Goal: Obtain resource: Obtain resource

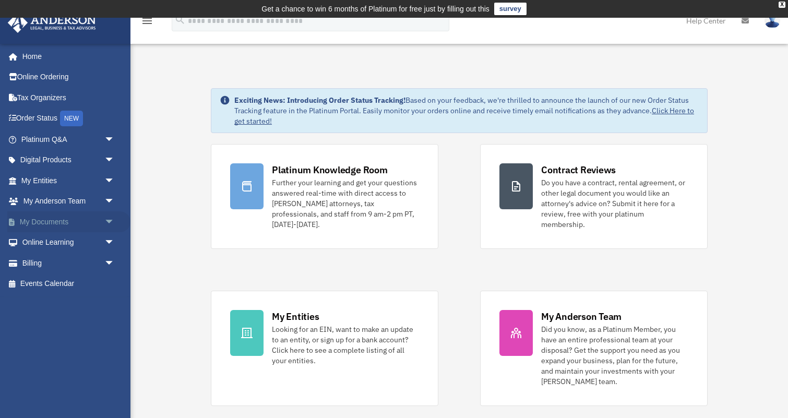
click at [104, 218] on span "arrow_drop_down" at bounding box center [114, 221] width 21 height 21
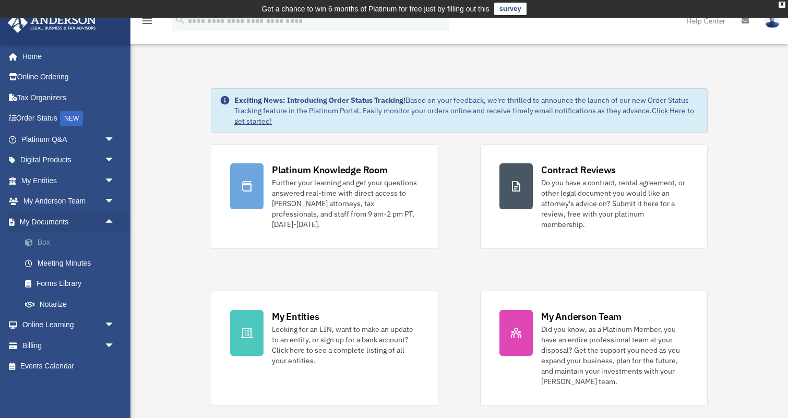
click at [41, 241] on link "Box" at bounding box center [73, 242] width 116 height 21
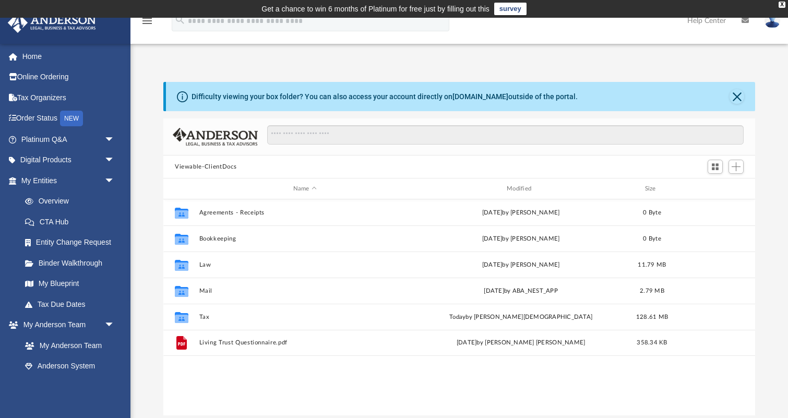
scroll to position [237, 592]
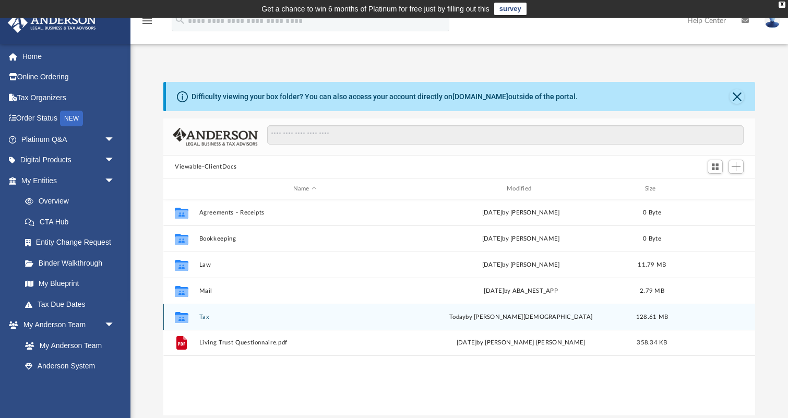
click at [201, 317] on button "Tax" at bounding box center [304, 317] width 211 height 7
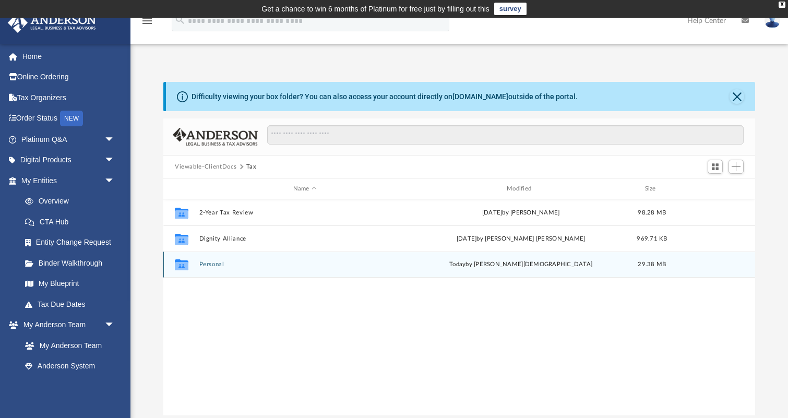
click at [213, 266] on button "Personal" at bounding box center [304, 264] width 211 height 7
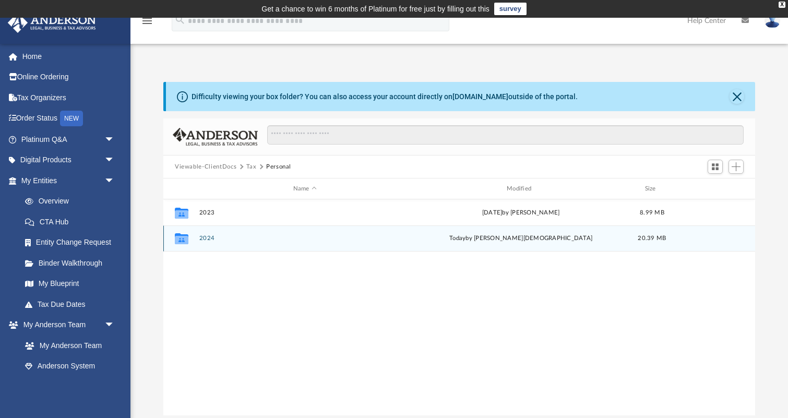
click at [207, 238] on button "2024" at bounding box center [304, 238] width 211 height 7
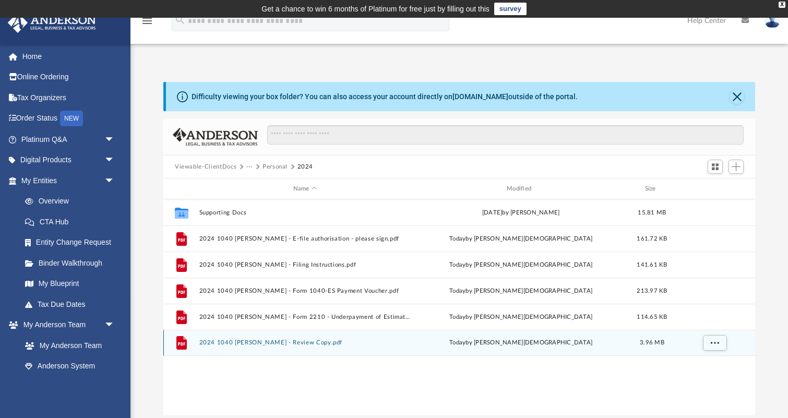
click at [303, 340] on button "2024 1040 [PERSON_NAME] - Review Copy.pdf" at bounding box center [304, 342] width 211 height 7
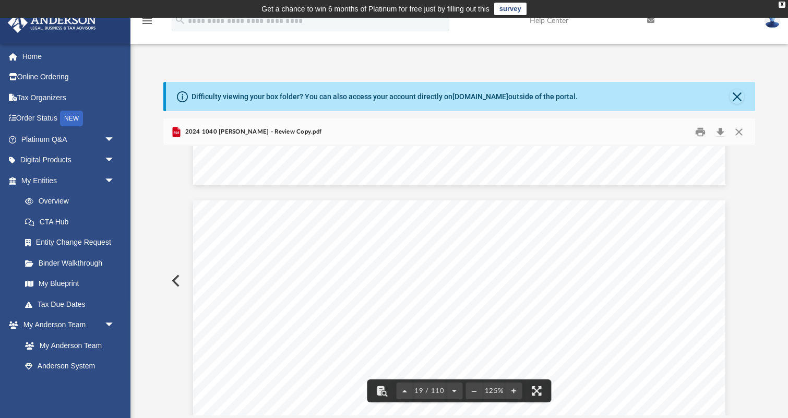
scroll to position [12633, 0]
click at [474, 391] on button "File preview" at bounding box center [474, 390] width 17 height 23
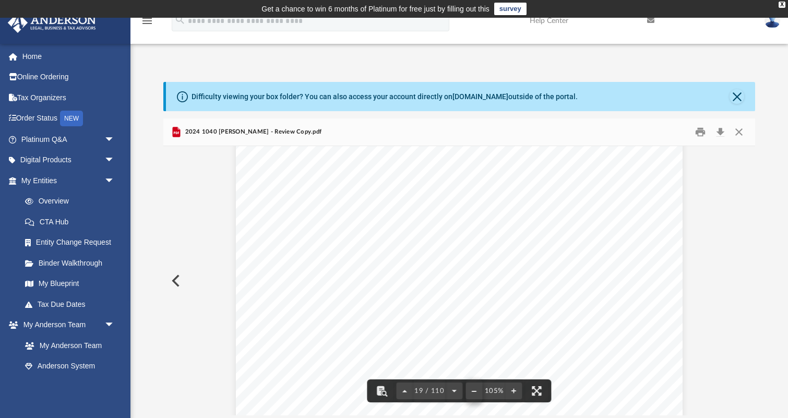
click at [473, 393] on button "File preview" at bounding box center [474, 390] width 17 height 23
drag, startPoint x: 330, startPoint y: 275, endPoint x: 324, endPoint y: 242, distance: 33.5
click at [324, 242] on div "423907 [DATE] Detail Qualified Business Income Carryforward Worksheet 2024 Enti…" at bounding box center [459, 83] width 404 height 523
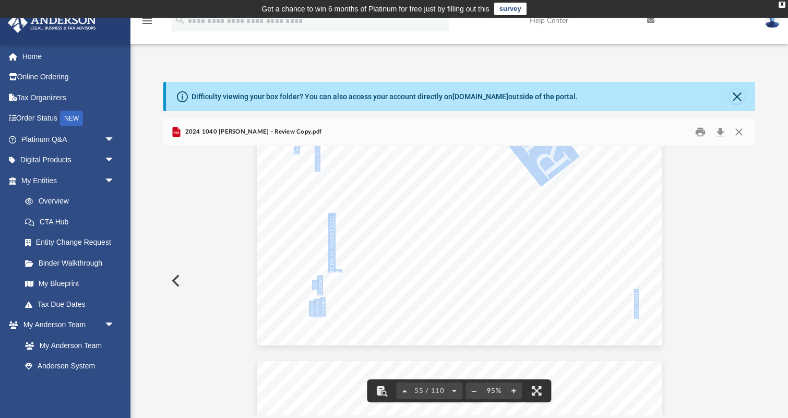
drag, startPoint x: 340, startPoint y: 269, endPoint x: 326, endPoint y: 251, distance: 22.3
click at [326, 251] on div "423907 [DATE] Detail Qualified Business Income Carryforward Worksheet 2024 Enti…" at bounding box center [459, 83] width 404 height 523
click at [356, 256] on span "B [PERSON_NAME] PRIVATE SHARES LLC" at bounding box center [356, 218] width 6 height 110
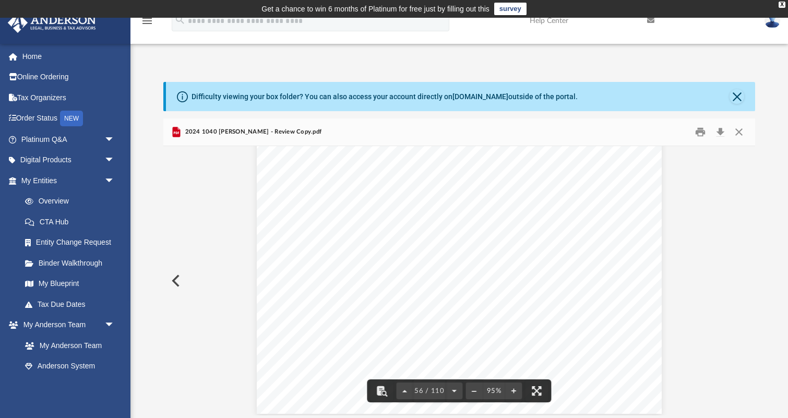
scroll to position [29921, 0]
drag, startPoint x: 276, startPoint y: 359, endPoint x: 274, endPoint y: 278, distance: 81.9
click at [274, 278] on div "Total prior year suspended losses allowed that must be incl. in QBI 414851 [DAT…" at bounding box center [459, 143] width 404 height 523
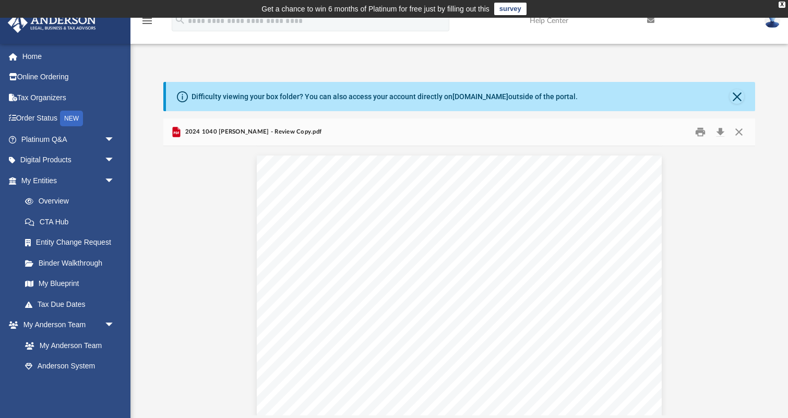
scroll to position [43602, 0]
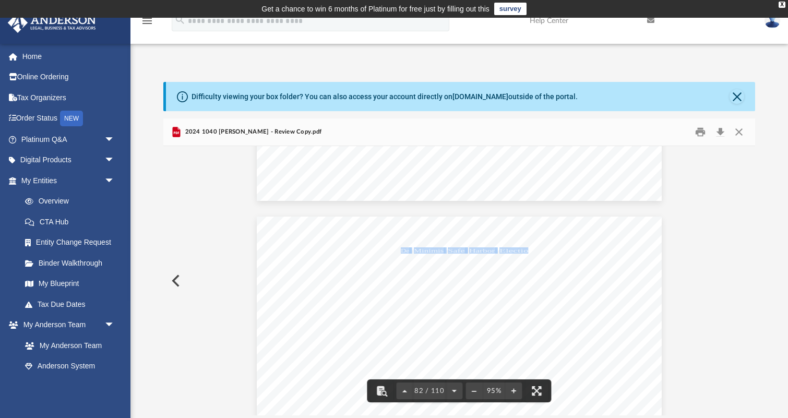
drag, startPoint x: 401, startPoint y: 250, endPoint x: 531, endPoint y: 247, distance: 129.9
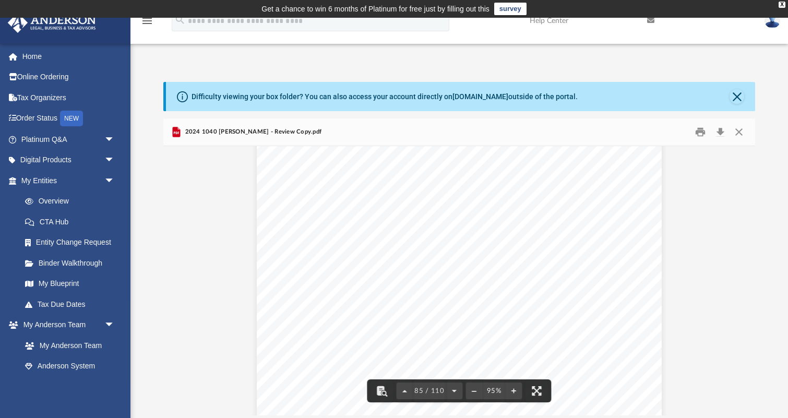
scroll to position [45386, 0]
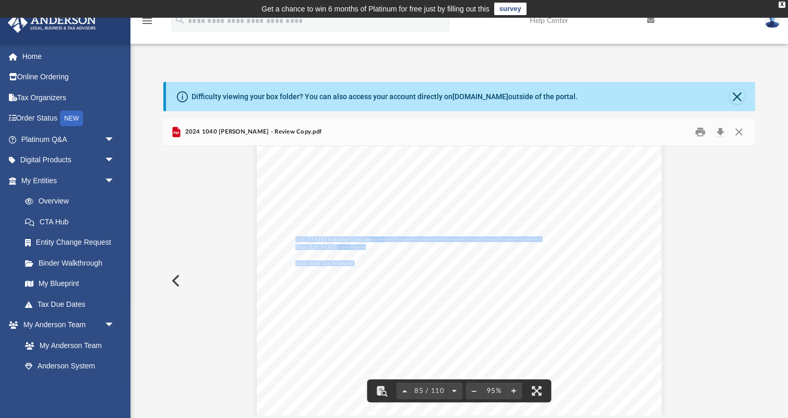
drag, startPoint x: 295, startPoint y: 238, endPoint x: 368, endPoint y: 245, distance: 73.3
click at [368, 245] on div "450071 [DATE] State Form 53399 (R20 / 9-24) 1019 First Name and Middle Initial …" at bounding box center [459, 312] width 404 height 523
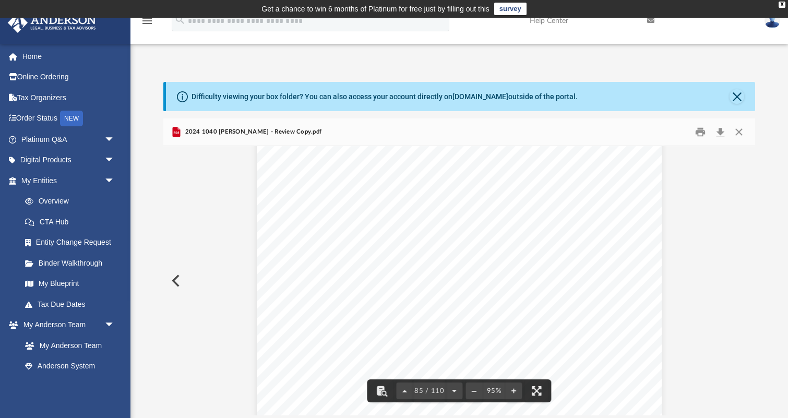
click at [415, 245] on span "~~~~~~~~~~~~~~~~~~~~~~~~~~~~~~~~~~~~~~~~~~~" at bounding box center [439, 247] width 202 height 5
click at [617, 341] on span "-2931" at bounding box center [615, 344] width 23 height 6
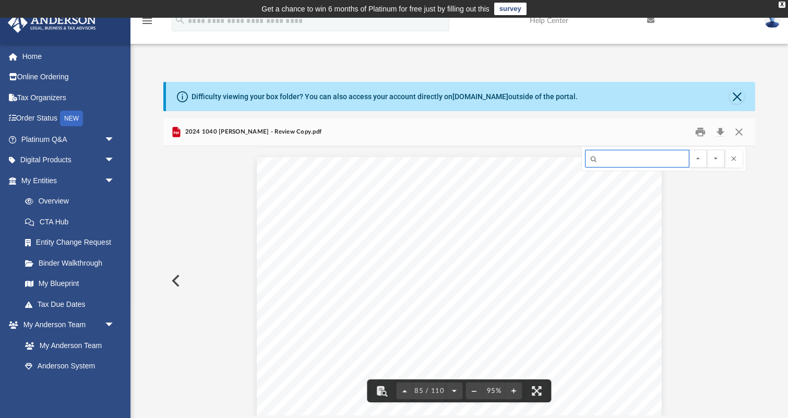
paste input "****"
type input "****"
click at [716, 158] on button "File preview" at bounding box center [716, 159] width 18 height 18
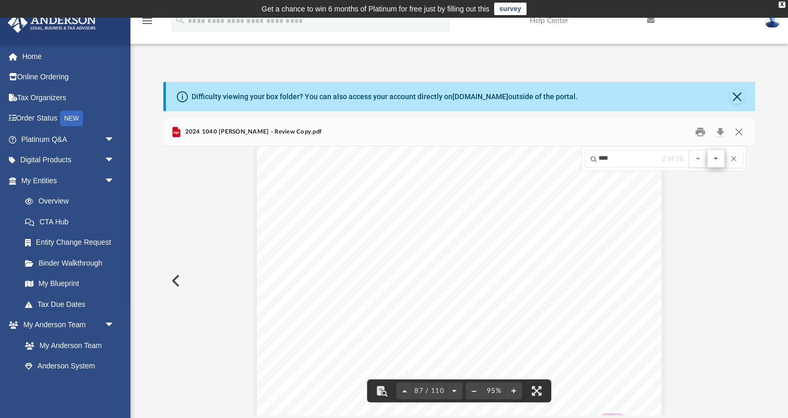
click at [713, 159] on button "File preview" at bounding box center [716, 159] width 18 height 18
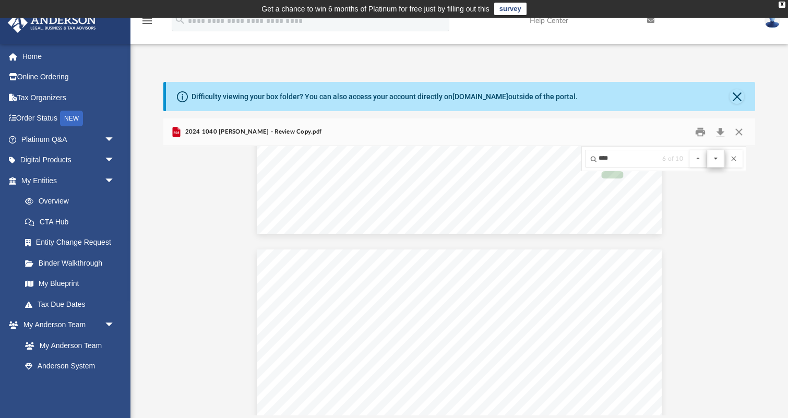
click at [713, 159] on button "File preview" at bounding box center [716, 159] width 18 height 18
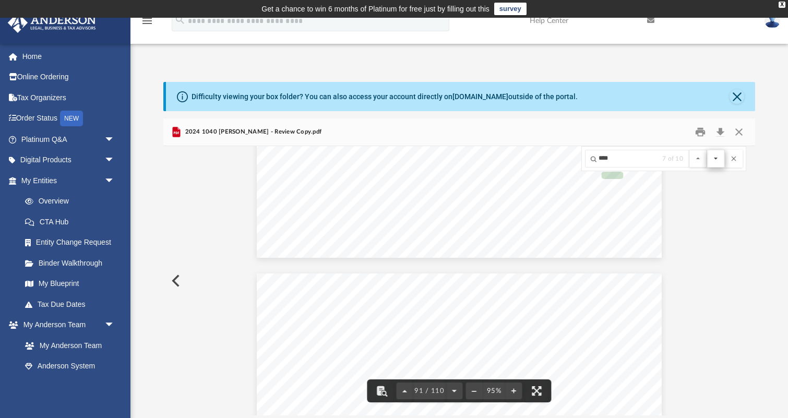
click at [713, 159] on button "File preview" at bounding box center [716, 159] width 18 height 18
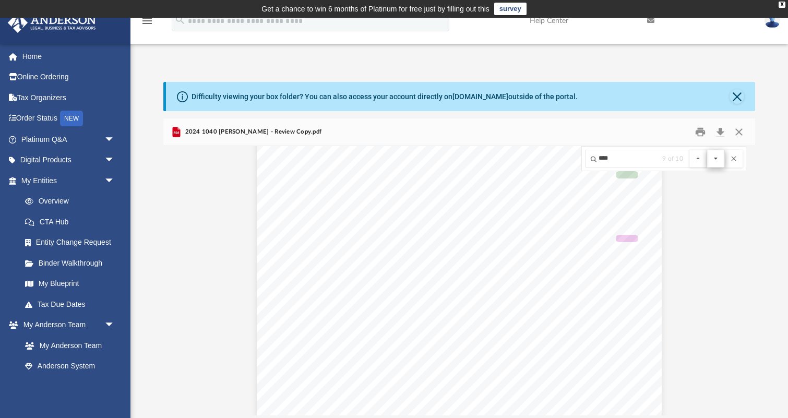
click at [713, 159] on button "File preview" at bounding box center [716, 159] width 18 height 18
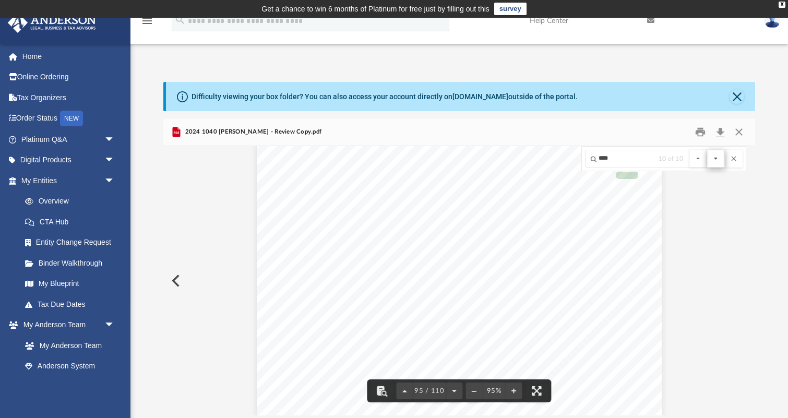
click at [713, 159] on button "File preview" at bounding box center [716, 159] width 18 height 18
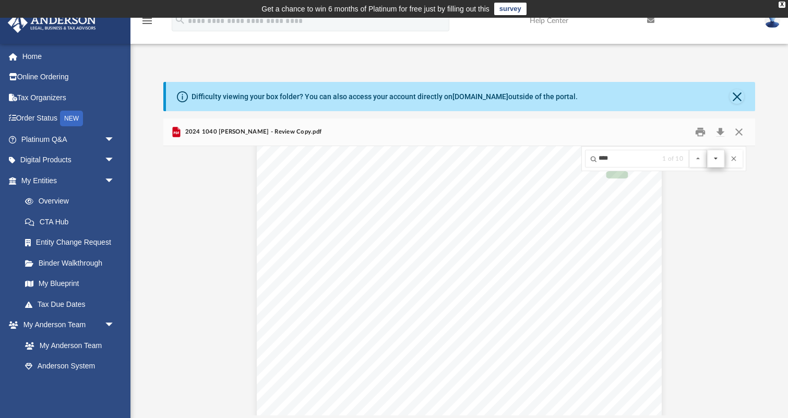
click at [713, 159] on button "File preview" at bounding box center [716, 159] width 18 height 18
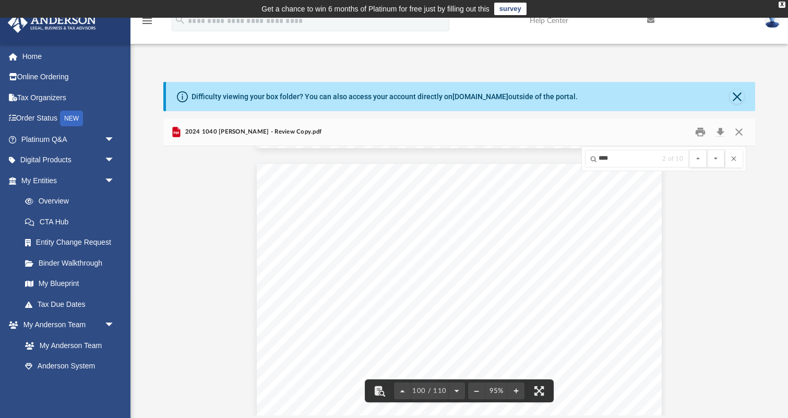
scroll to position [53359, 0]
drag, startPoint x: 631, startPoint y: 160, endPoint x: 568, endPoint y: 155, distance: 62.7
click at [568, 155] on div "475321 [DATE] - State Form 54035 (R15 / 9-24) Form IT 40PNR (Complete Section 2…" at bounding box center [459, 280] width 592 height 269
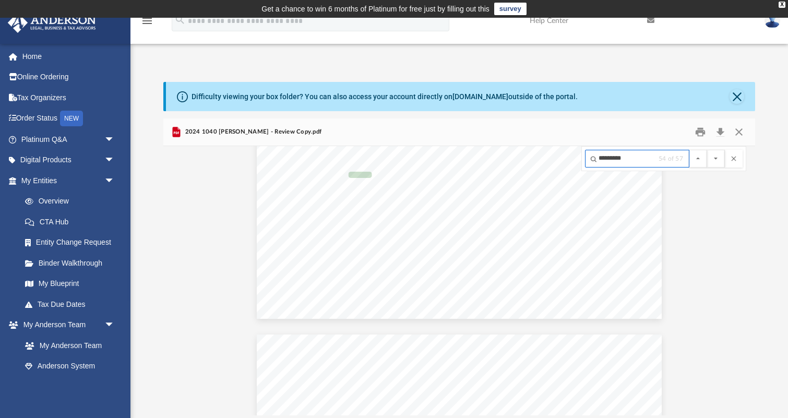
scroll to position [54266, 0]
type input "*********"
click at [716, 158] on button "File preview" at bounding box center [716, 159] width 18 height 18
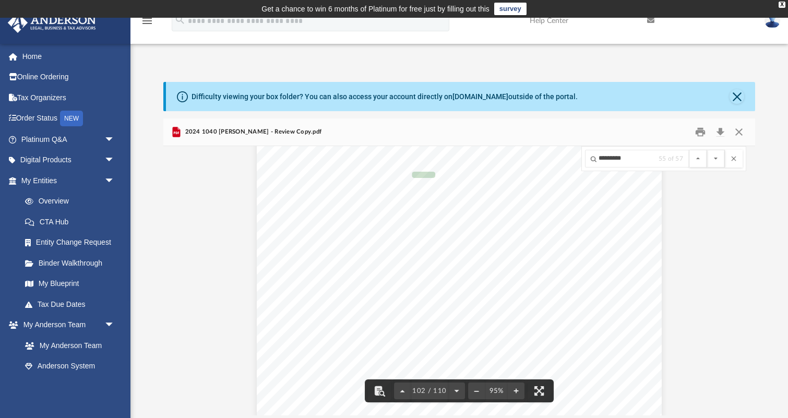
click at [716, 158] on button "File preview" at bounding box center [716, 159] width 18 height 18
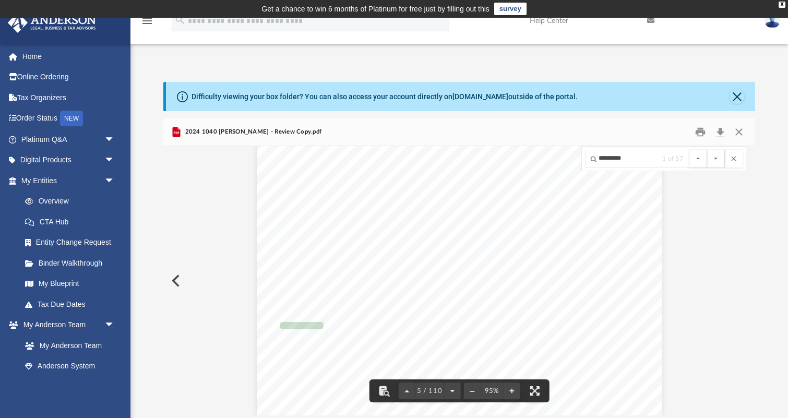
scroll to position [2312, 0]
drag, startPoint x: 542, startPoint y: 320, endPoint x: 571, endPoint y: 320, distance: 29.2
click at [571, 320] on span "47,120." at bounding box center [558, 320] width 33 height 6
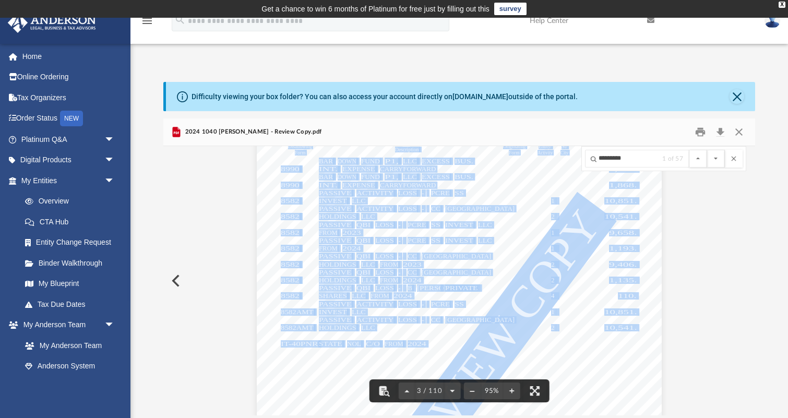
drag, startPoint x: 427, startPoint y: 344, endPoint x: 350, endPoint y: 335, distance: 77.7
click at [350, 335] on div "412541 [DATE] NAME: Disallowing Form Originating Form Entity/ Activity ID Numbe…" at bounding box center [459, 354] width 404 height 523
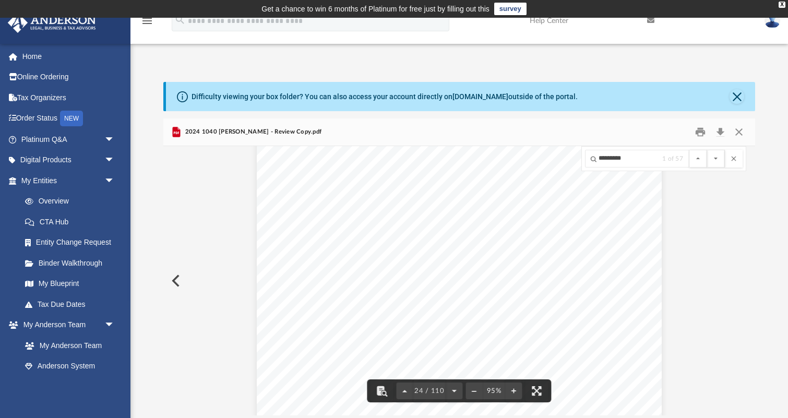
scroll to position [12513, 0]
